Goal: Navigation & Orientation: Find specific page/section

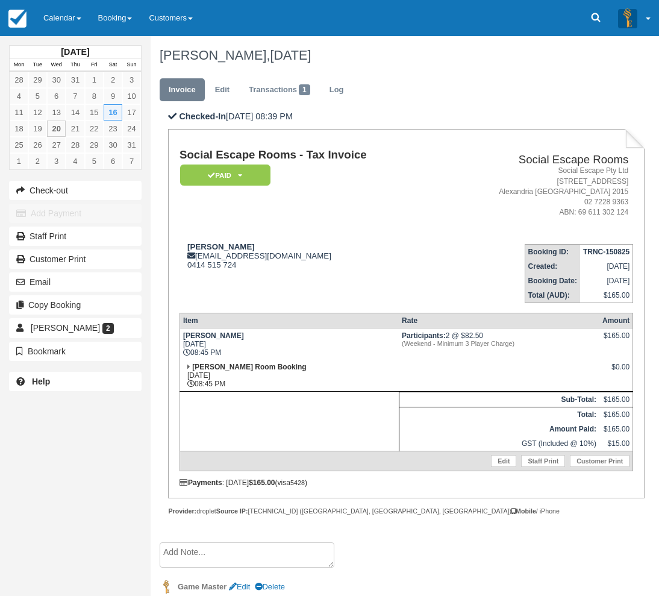
click at [66, 37] on div "August 2025 Mon Tue Wed Thu Fri Sat Sun 28 29 30 31 1 2 3 4 5 6 7 8 9 10 11 12 …" at bounding box center [75, 219] width 133 height 366
click at [70, 27] on link "Calendar" at bounding box center [62, 18] width 55 height 36
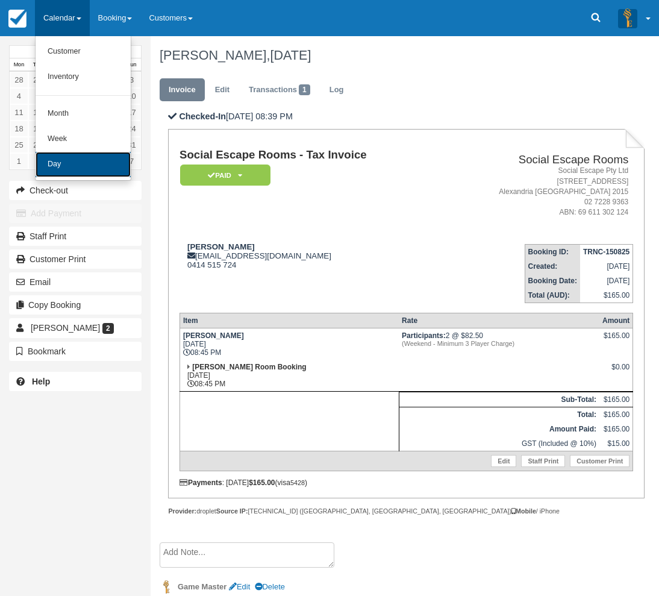
click at [67, 172] on link "Day" at bounding box center [83, 164] width 95 height 25
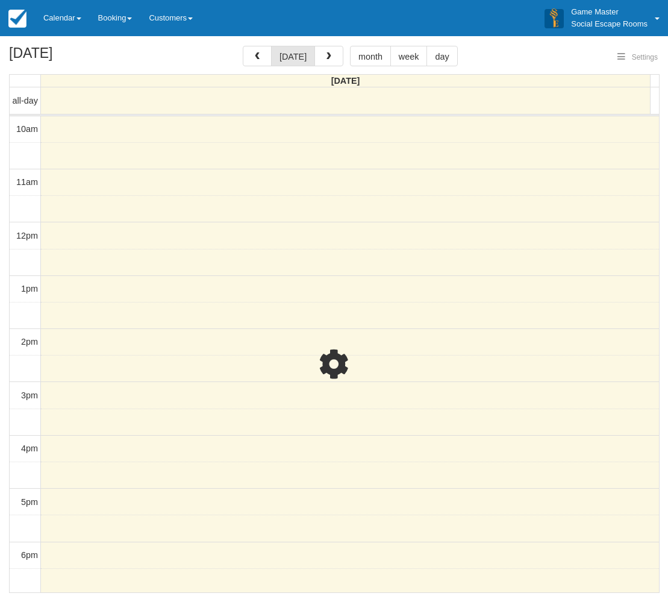
select select
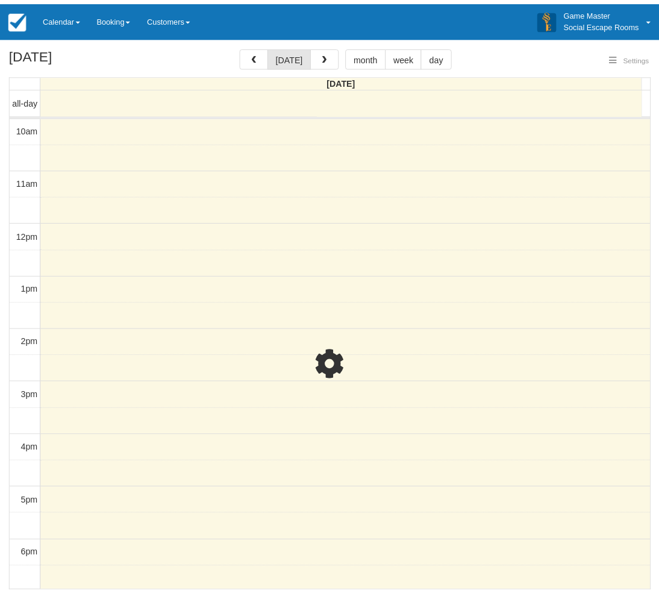
scroll to position [189, 0]
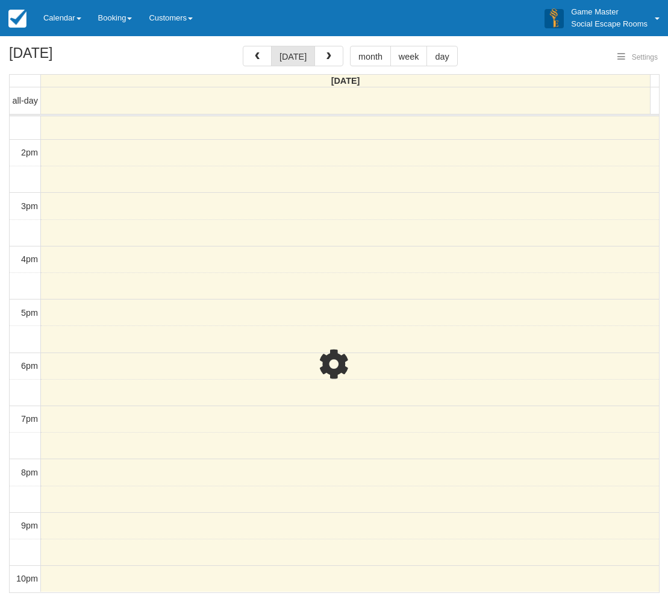
select select
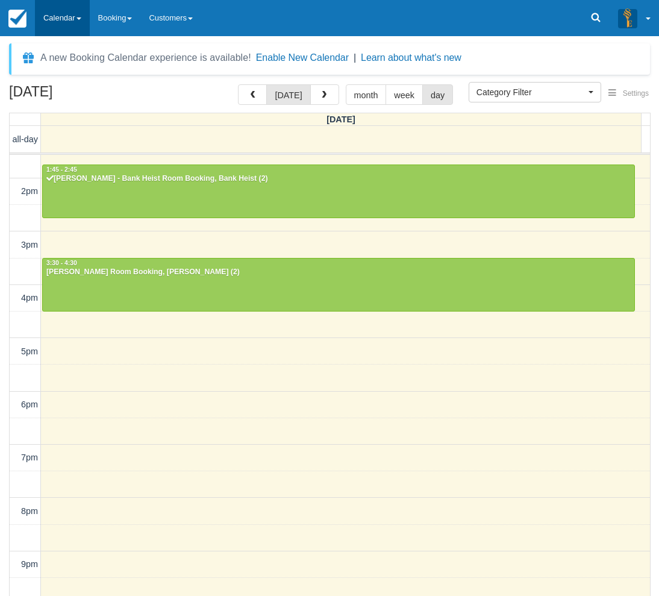
click at [63, 16] on link "Calendar" at bounding box center [62, 18] width 55 height 36
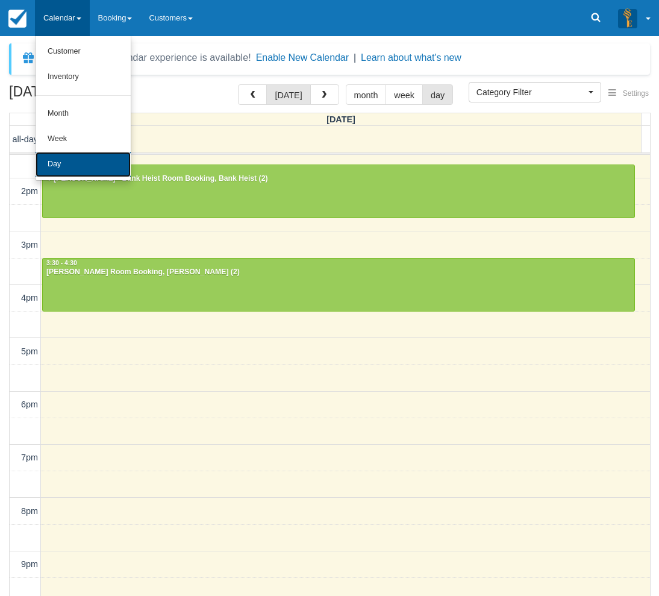
click at [75, 163] on link "Day" at bounding box center [83, 164] width 95 height 25
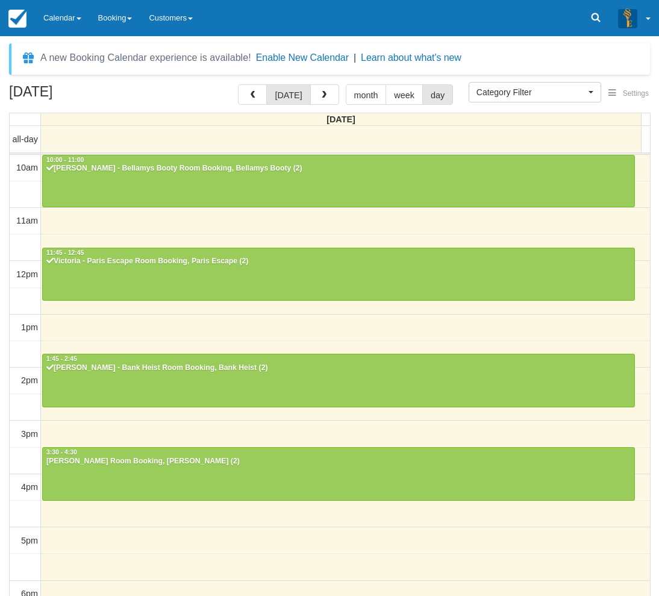
select select
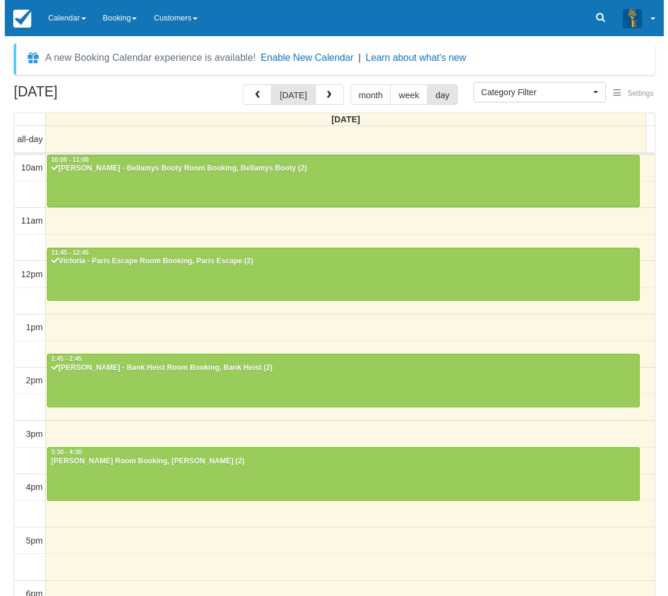
scroll to position [189, 0]
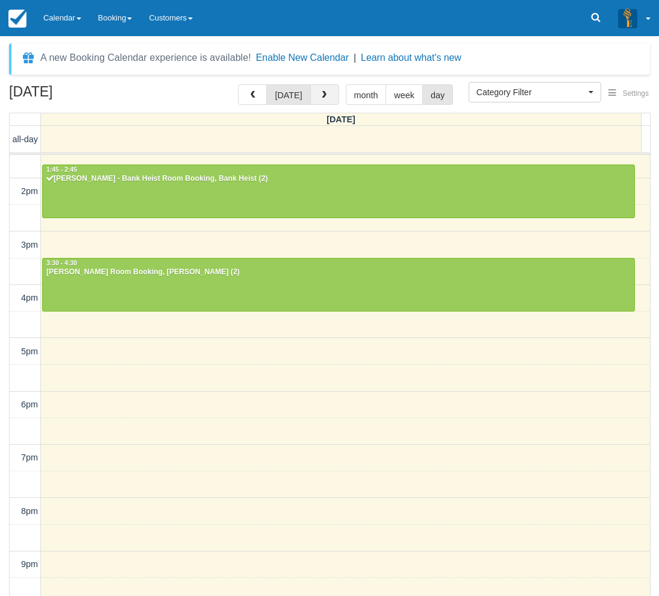
click at [316, 100] on button "button" at bounding box center [324, 94] width 29 height 20
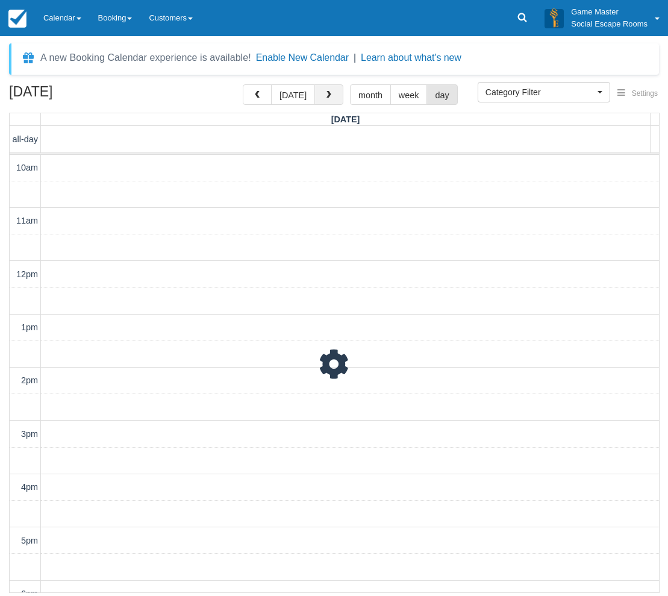
click at [316, 99] on button "button" at bounding box center [328, 94] width 29 height 20
